Goal: Information Seeking & Learning: Understand process/instructions

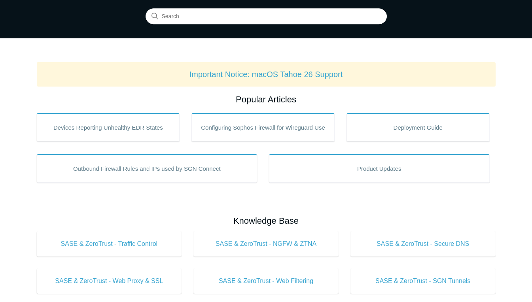
scroll to position [59, 0]
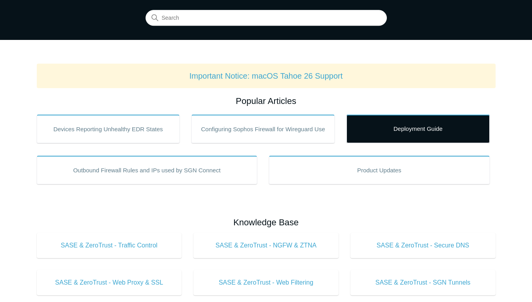
click at [427, 129] on link "Deployment Guide" at bounding box center [418, 129] width 143 height 28
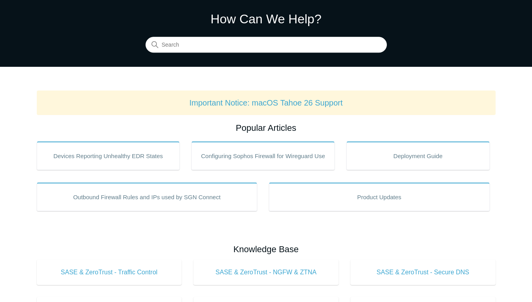
scroll to position [31, 0]
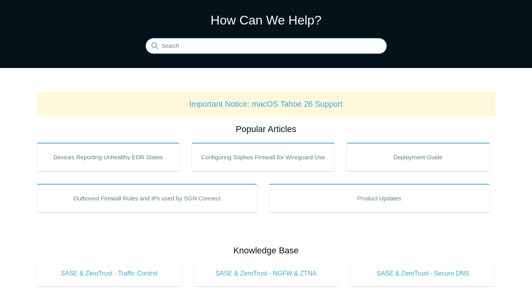
click at [333, 44] on input "Search" at bounding box center [266, 46] width 241 height 16
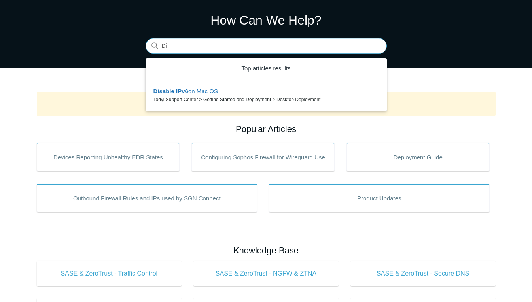
type input "D"
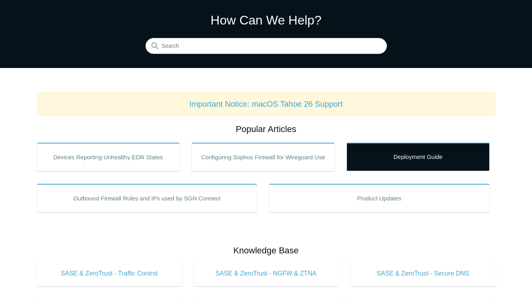
click at [431, 152] on link "Deployment Guide" at bounding box center [418, 157] width 143 height 28
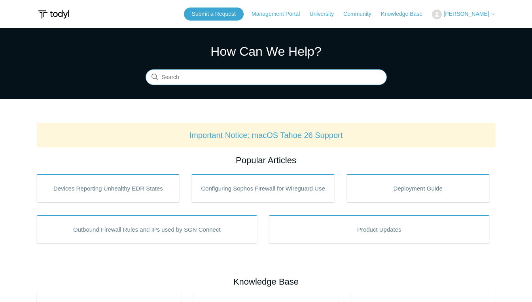
click at [324, 76] on input "Search" at bounding box center [266, 78] width 241 height 16
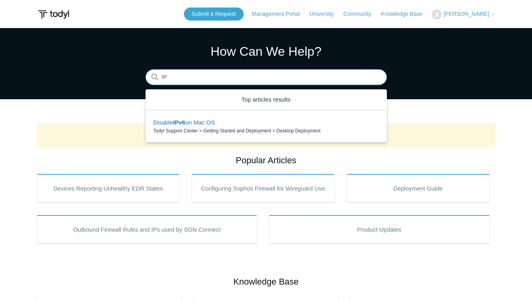
type input "I"
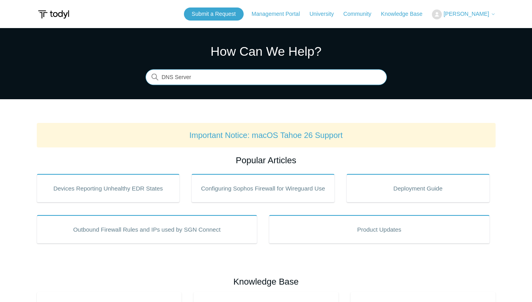
type input "DNS Server"
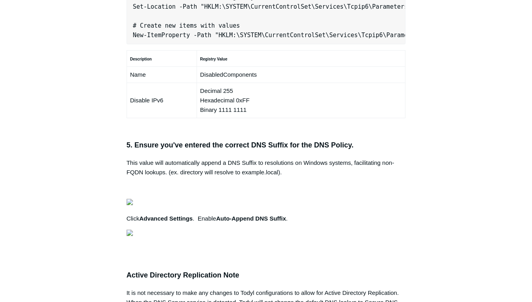
scroll to position [563, 0]
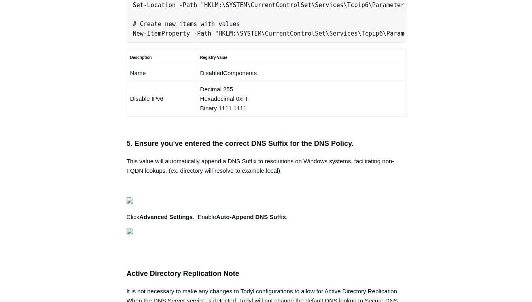
drag, startPoint x: 133, startPoint y: 137, endPoint x: 412, endPoint y: 142, distance: 279.9
click at [412, 142] on article "Secure DNS with Local AD/DNS Checklist Follow Not yet followed by anyone The fo…" at bounding box center [266, 61] width 303 height 1104
drag, startPoint x: 412, startPoint y: 142, endPoint x: 364, endPoint y: 139, distance: 48.8
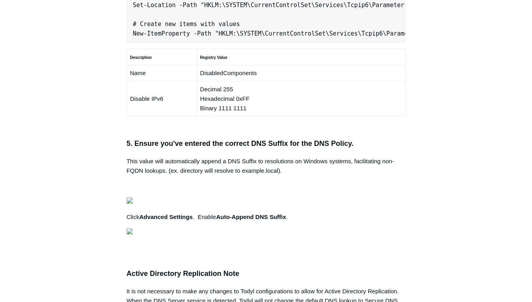
copy pre "New-NetFirewallRule -DisplayName "Todyl SGN Network" -Direction Inbound -Progra…"
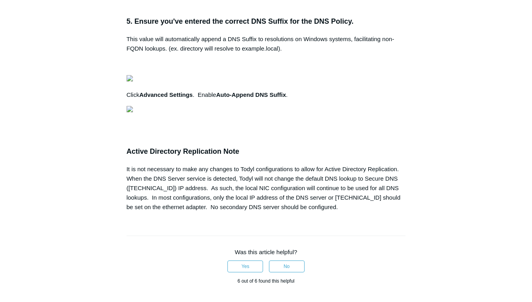
scroll to position [686, 0]
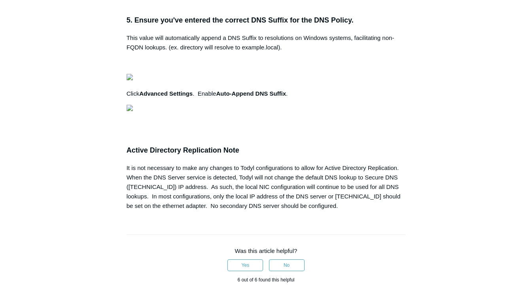
drag, startPoint x: 251, startPoint y: 171, endPoint x: 195, endPoint y: 169, distance: 56.2
copy kbd "DisabledComponents"
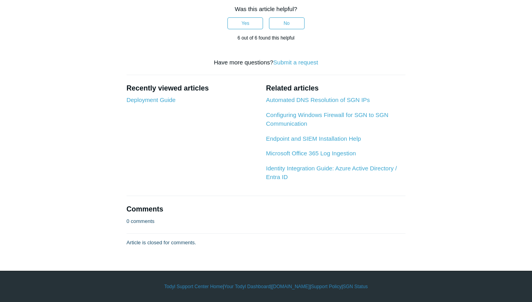
scroll to position [1125, 0]
